Goal: Information Seeking & Learning: Compare options

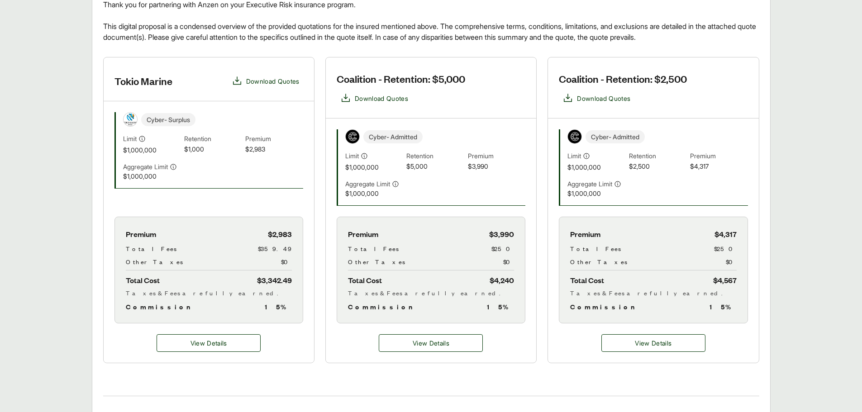
scroll to position [226, 0]
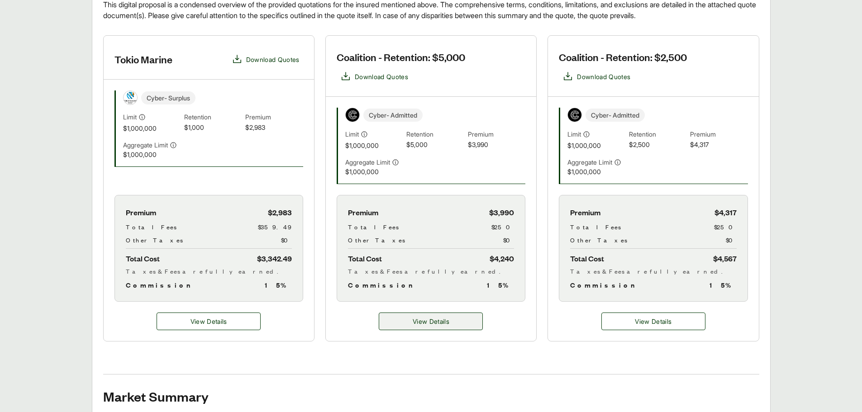
click at [433, 326] on span "View Details" at bounding box center [431, 322] width 37 height 10
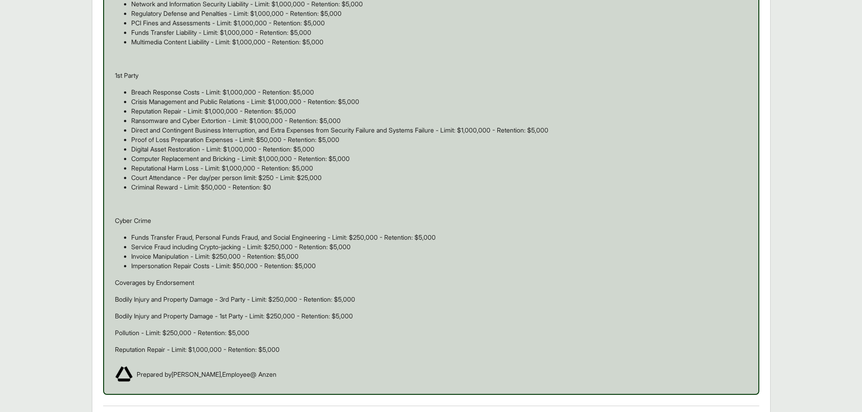
scroll to position [543, 0]
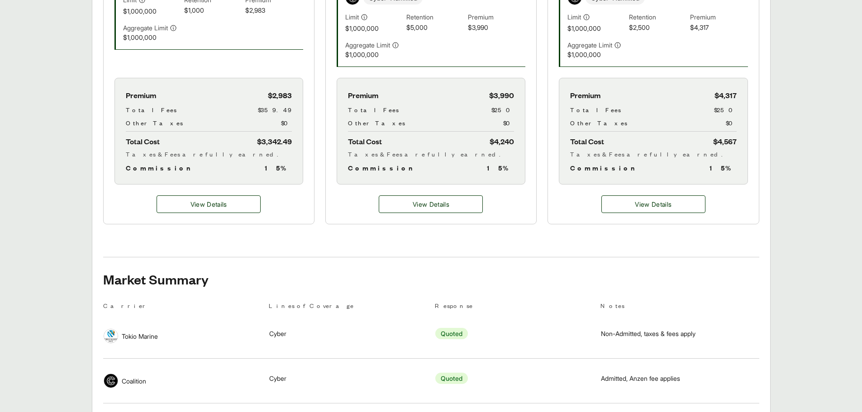
scroll to position [226, 0]
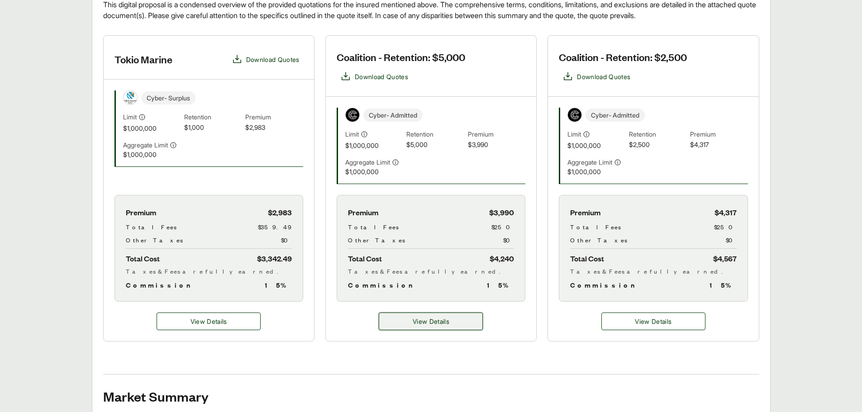
click at [422, 316] on button "View Details" at bounding box center [431, 322] width 104 height 18
click at [436, 309] on div "View Details" at bounding box center [431, 321] width 210 height 39
click at [435, 320] on span "View Details" at bounding box center [431, 322] width 37 height 10
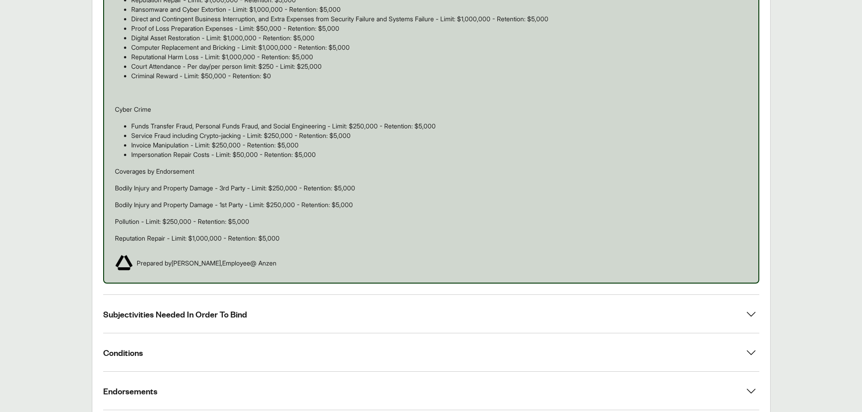
scroll to position [768, 0]
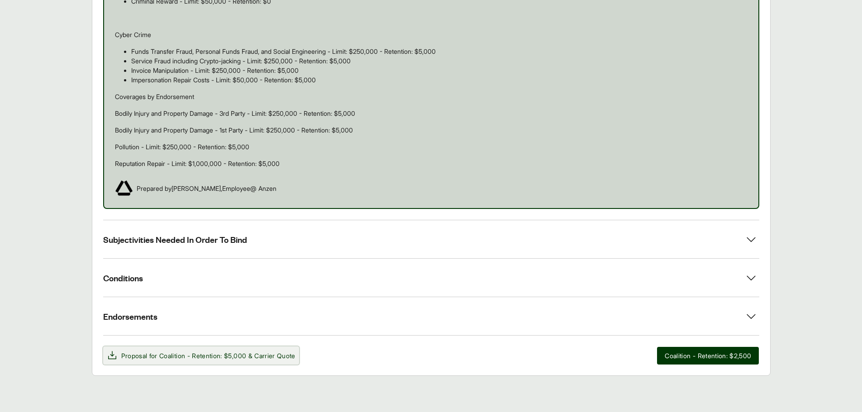
click at [193, 361] on span "Proposal for Coalition - Retention: $5,000 & Carrier Quote" at bounding box center [201, 355] width 189 height 11
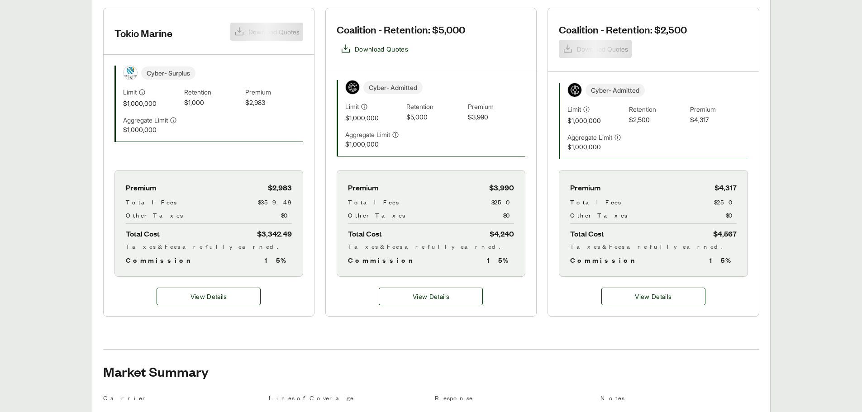
scroll to position [226, 0]
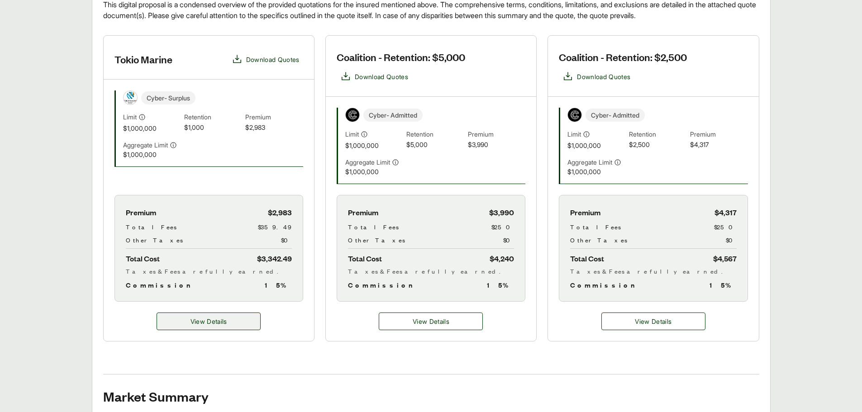
click at [190, 325] on span "View Details" at bounding box center [208, 322] width 37 height 10
click at [203, 320] on span "View Details" at bounding box center [208, 322] width 37 height 10
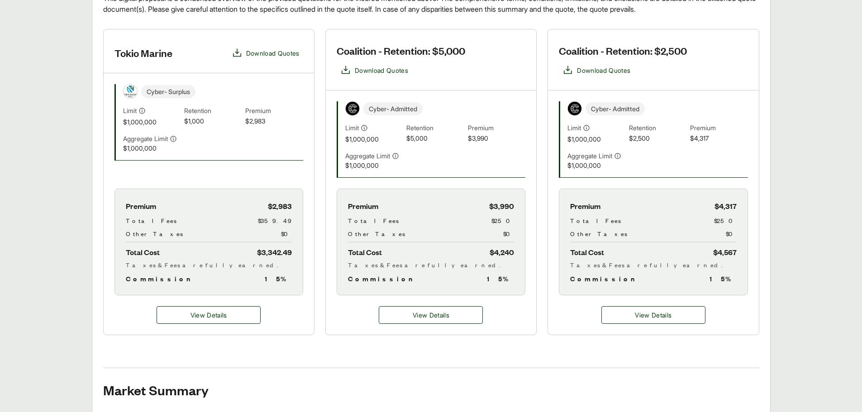
scroll to position [317, 0]
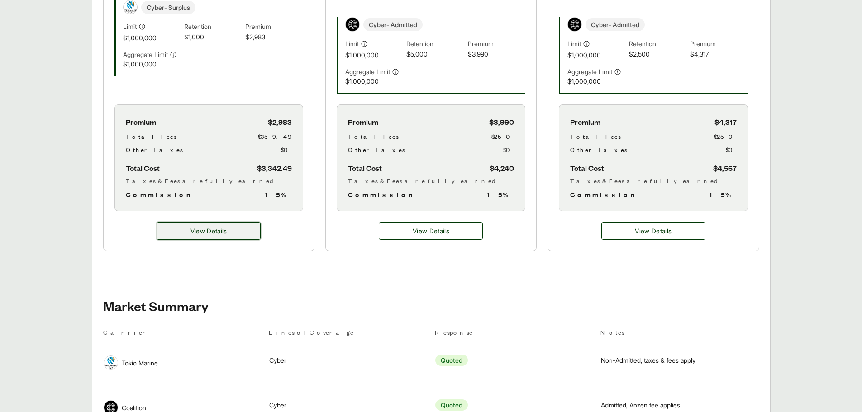
click at [213, 236] on button "View Details" at bounding box center [209, 231] width 104 height 18
click at [215, 228] on span "View Details" at bounding box center [208, 231] width 37 height 10
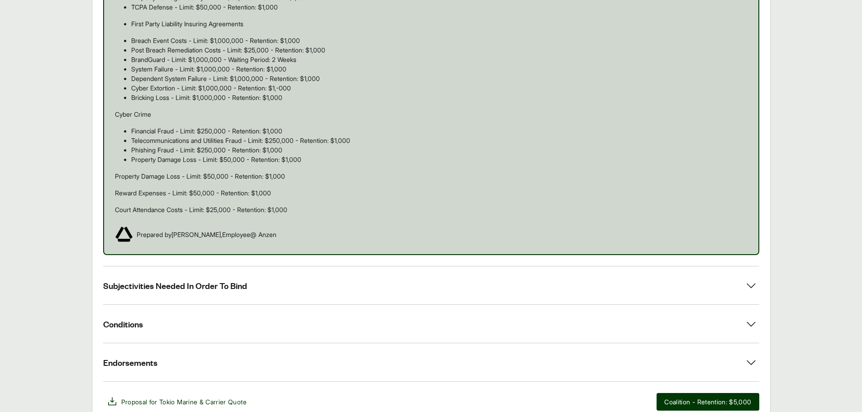
scroll to position [718, 0]
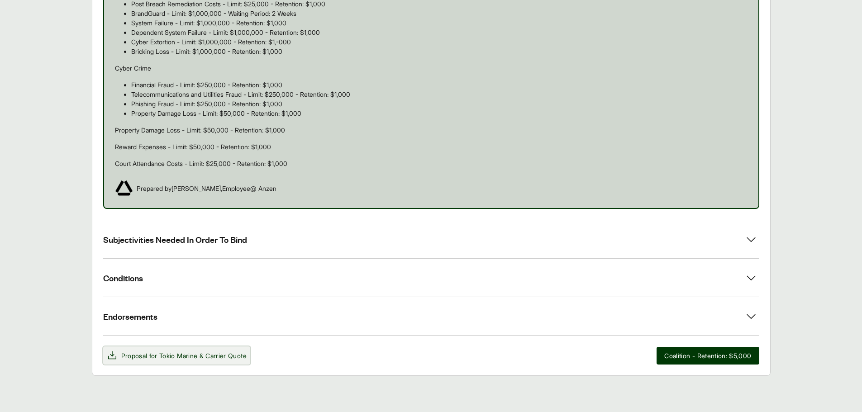
click at [197, 358] on span "Tokio Marine" at bounding box center [178, 356] width 38 height 8
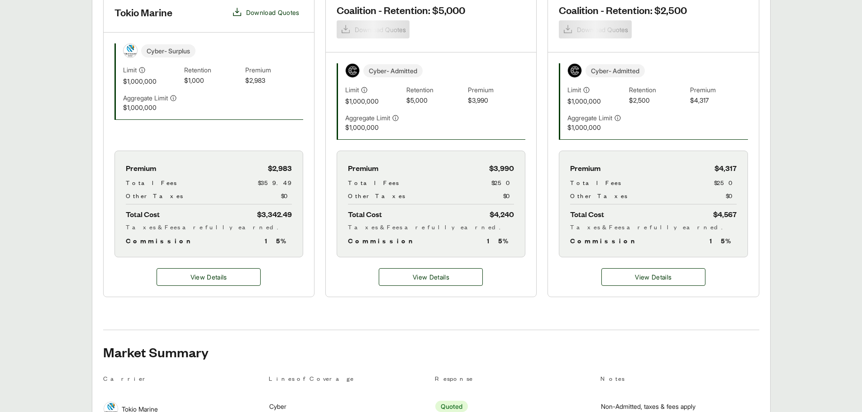
scroll to position [226, 0]
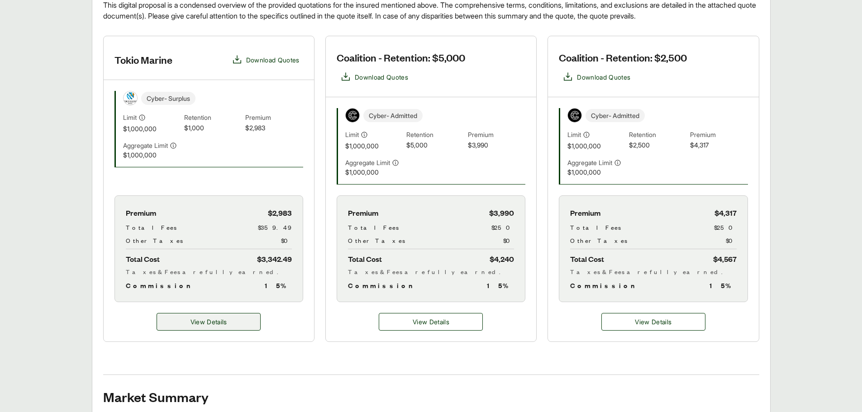
click at [197, 323] on span "View Details" at bounding box center [208, 322] width 37 height 10
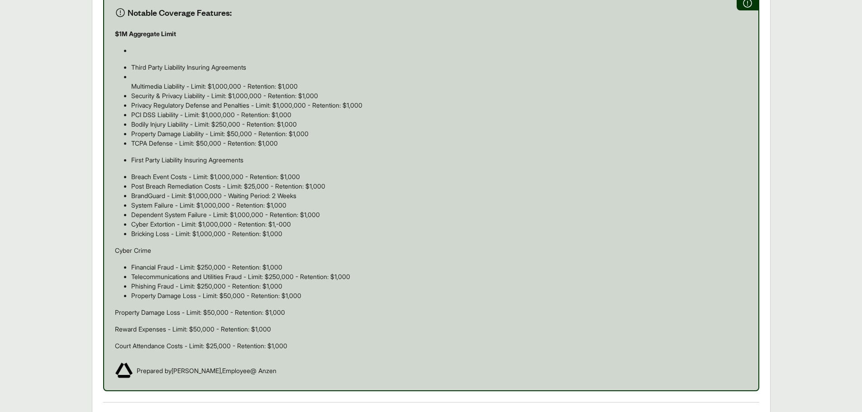
scroll to position [543, 0]
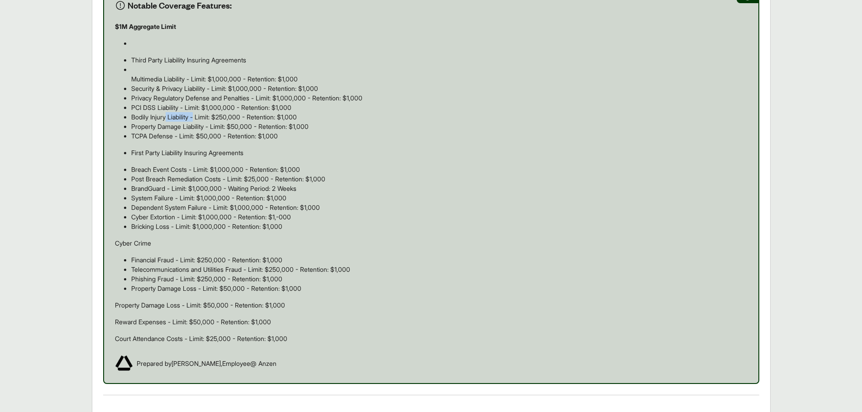
drag, startPoint x: 167, startPoint y: 117, endPoint x: 198, endPoint y: 114, distance: 30.9
click at [198, 114] on p "Bodily Injury Liability - Limit: $250,000 - Retention: $1,000" at bounding box center [439, 117] width 616 height 10
click at [200, 147] on div "$1M Aggregate Limit Third Party Liability Insuring Agreements Multimedia Liabil…" at bounding box center [431, 183] width 632 height 322
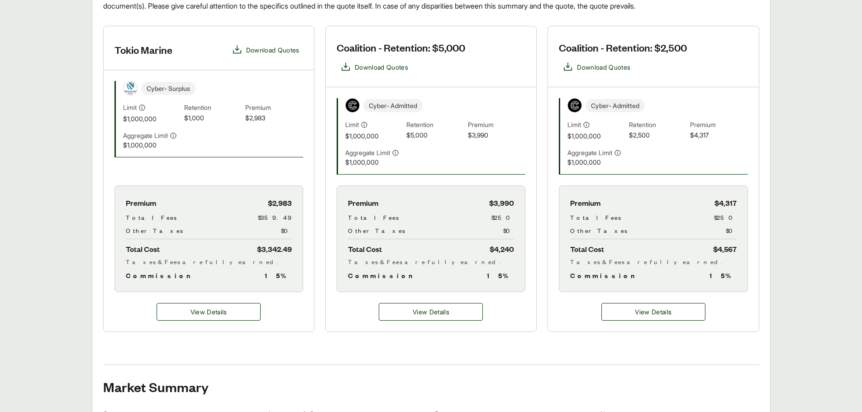
scroll to position [226, 0]
